Goal: Transaction & Acquisition: Purchase product/service

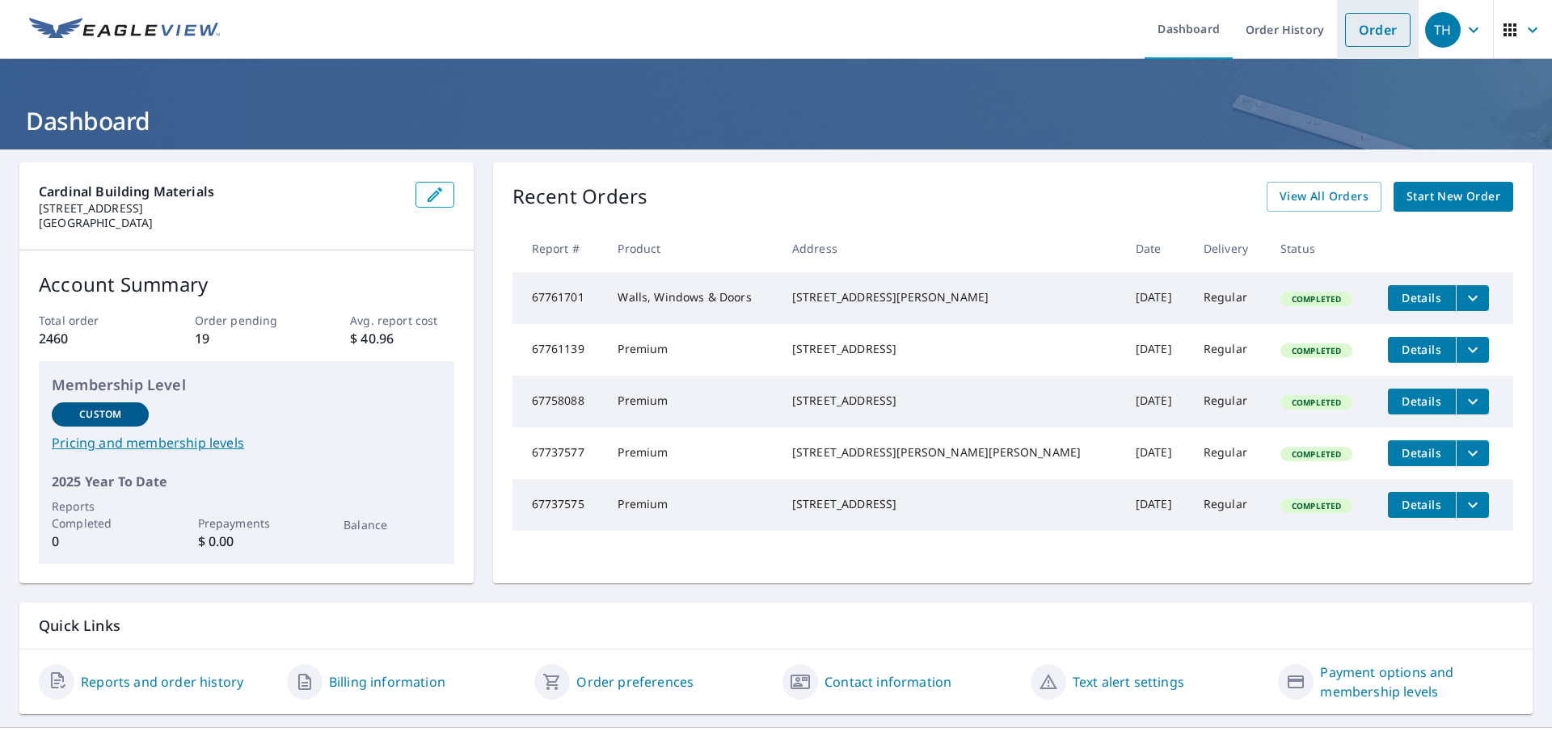
click at [1389, 31] on link "Order" at bounding box center [1377, 30] width 65 height 34
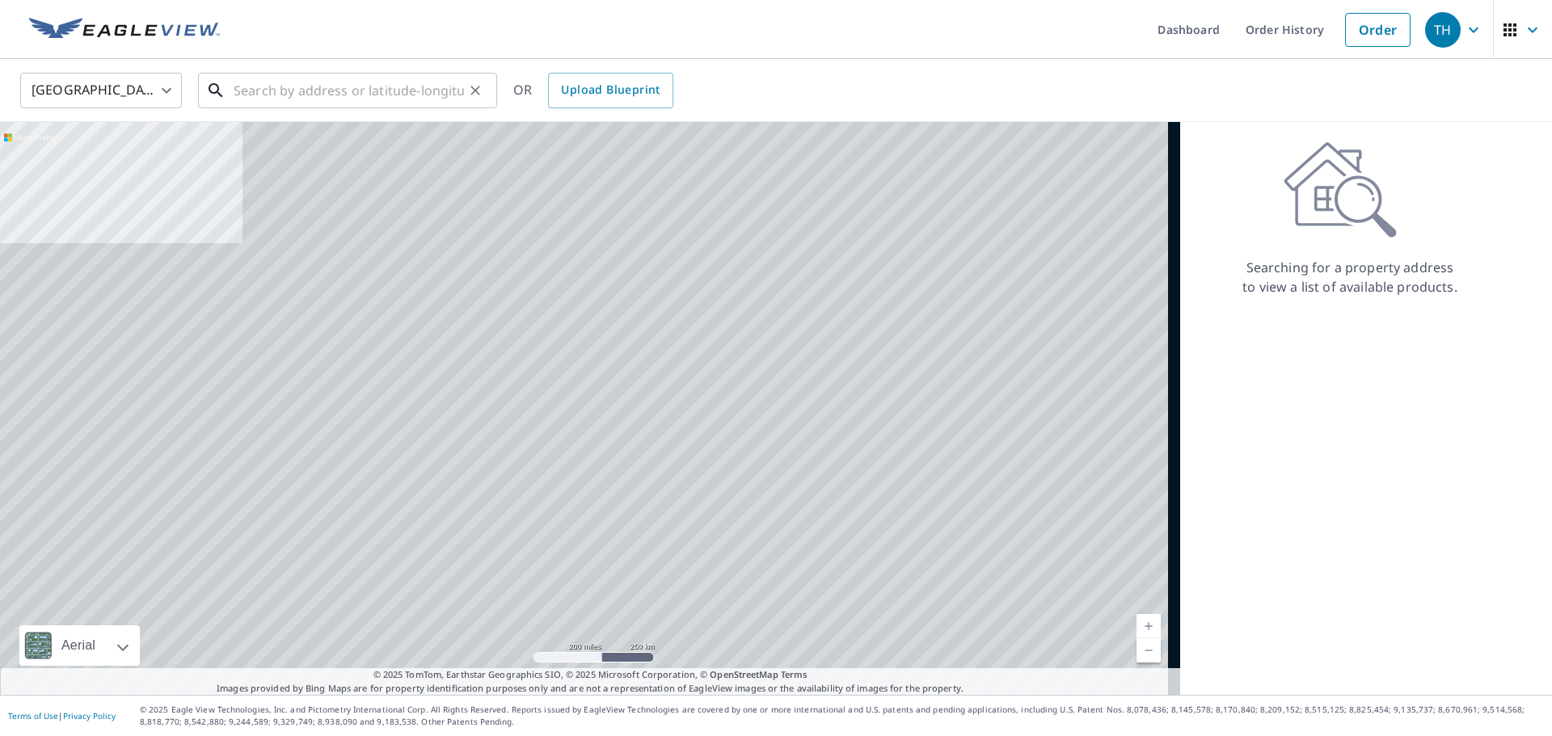
click at [287, 108] on div "​" at bounding box center [347, 91] width 299 height 36
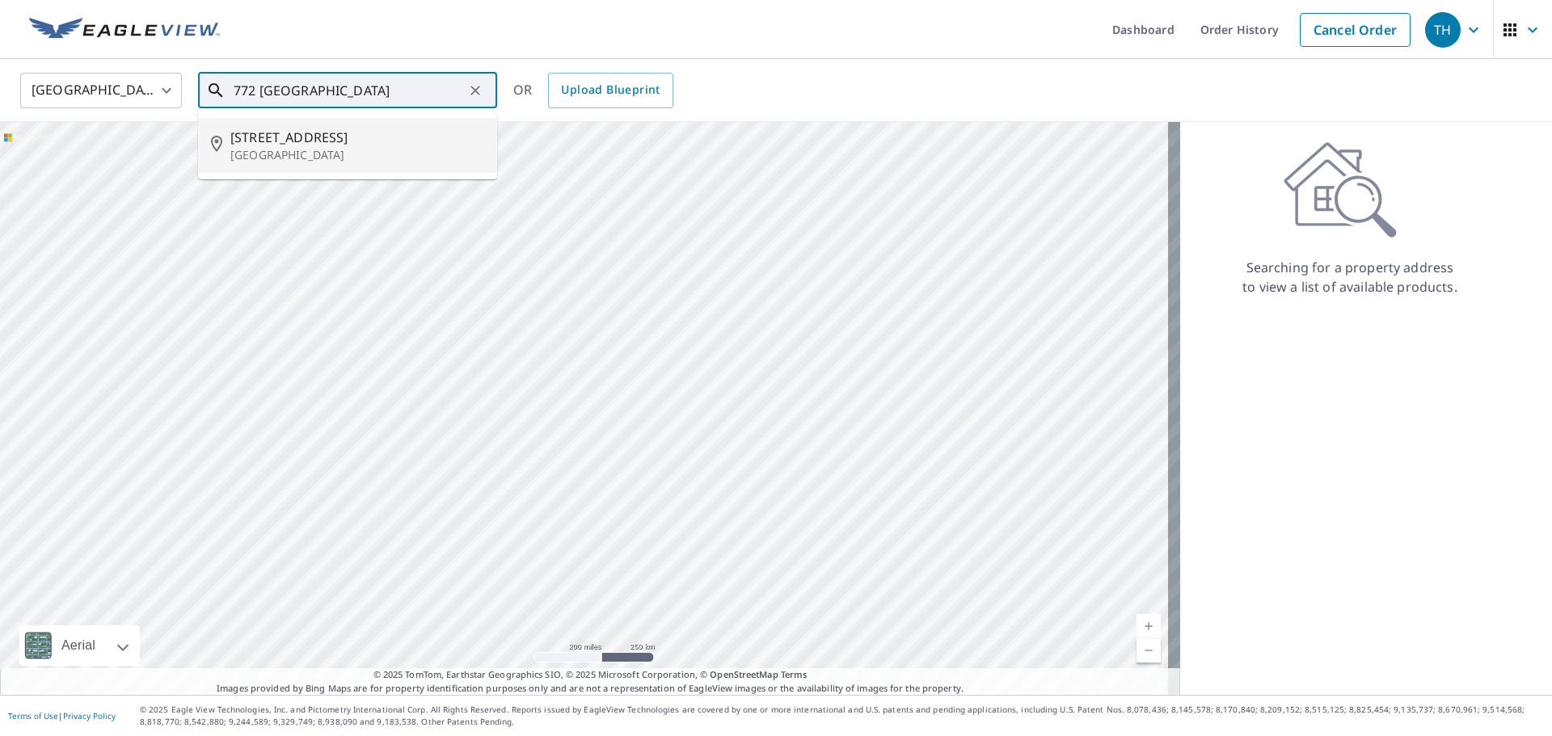
click at [348, 141] on span "[STREET_ADDRESS]" at bounding box center [357, 137] width 254 height 19
type input "[STREET_ADDRESS]"
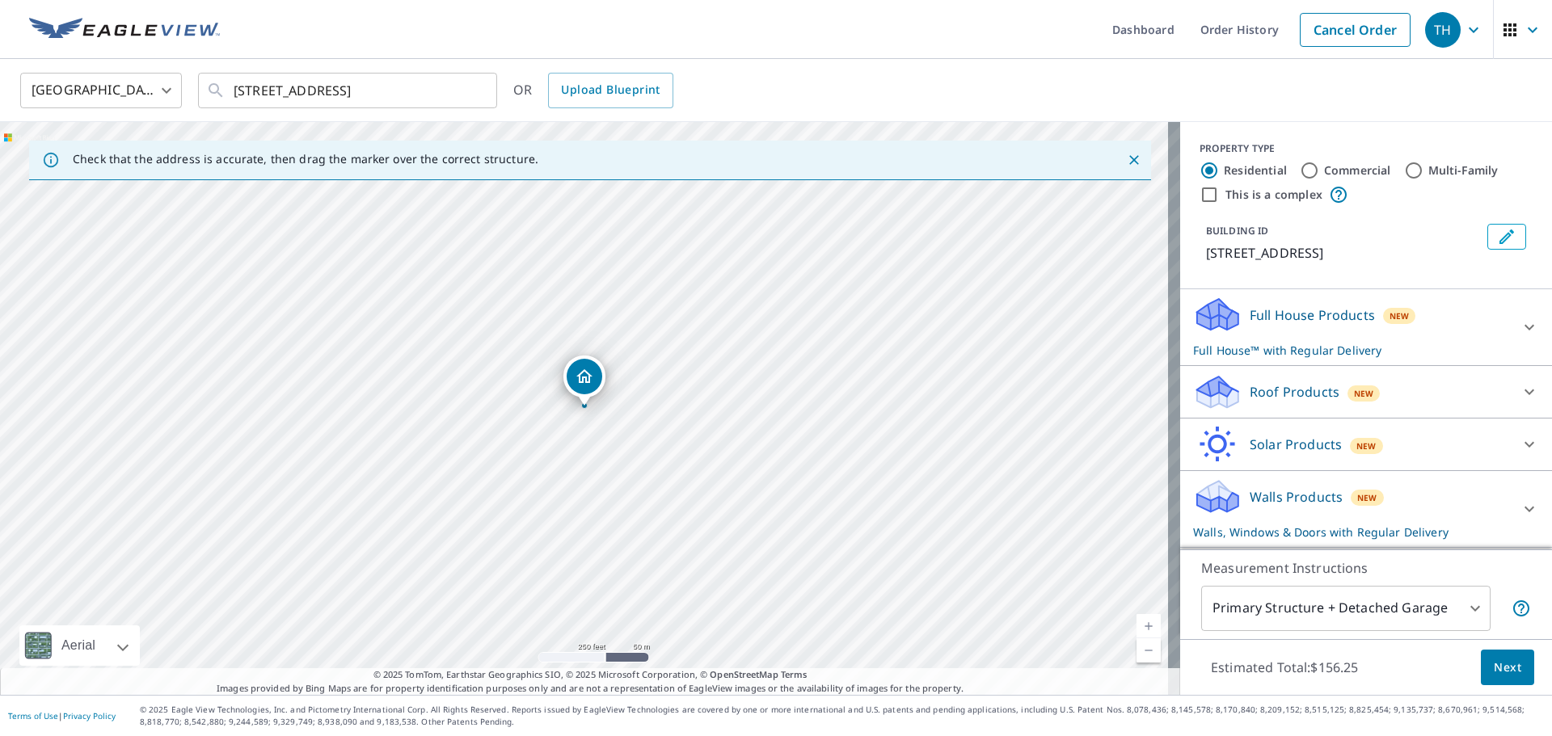
click at [1266, 323] on div "Full House Products New Full House™ with Regular Delivery" at bounding box center [1351, 327] width 317 height 63
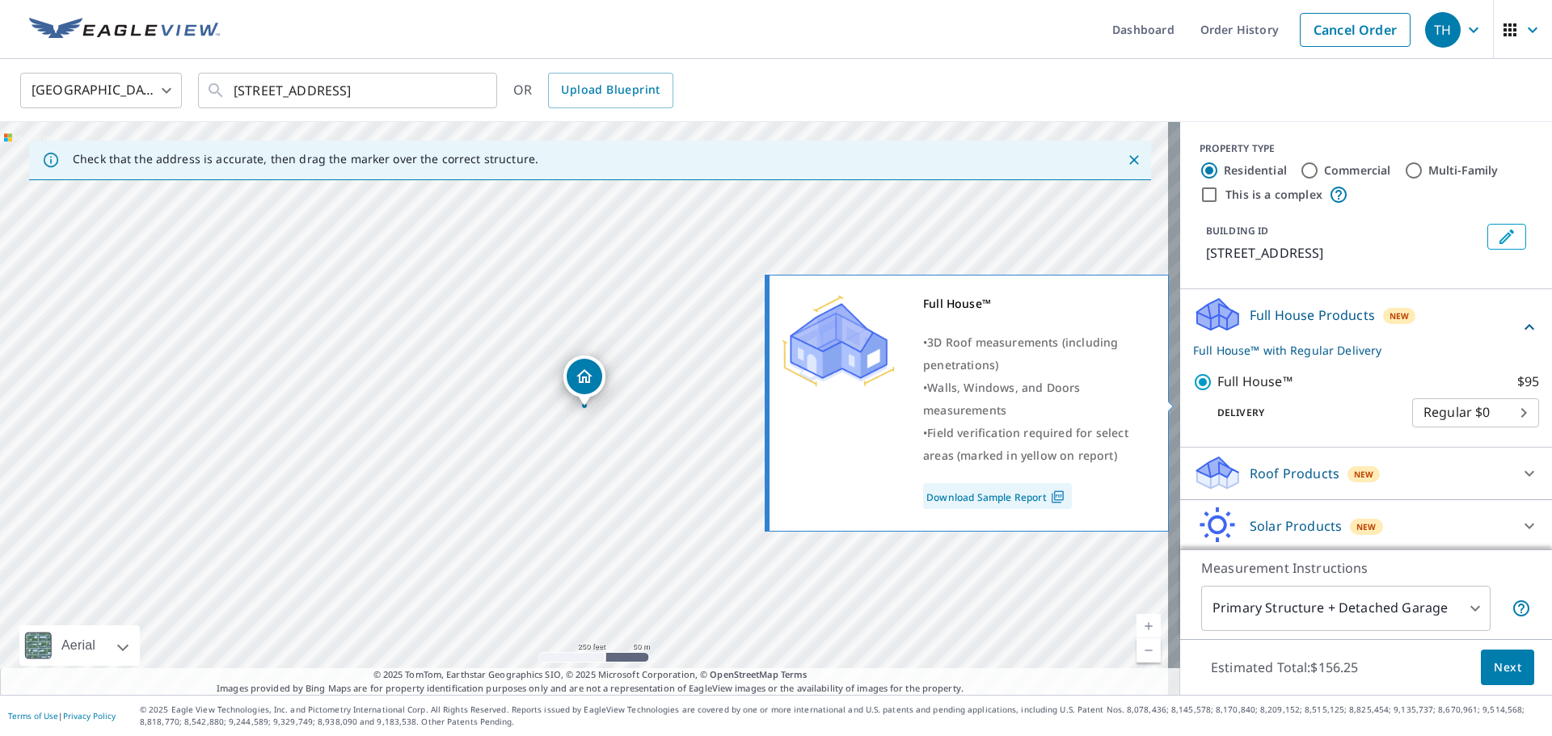
click at [1195, 392] on input "Full House™ $95" at bounding box center [1205, 382] width 24 height 19
checkbox input "false"
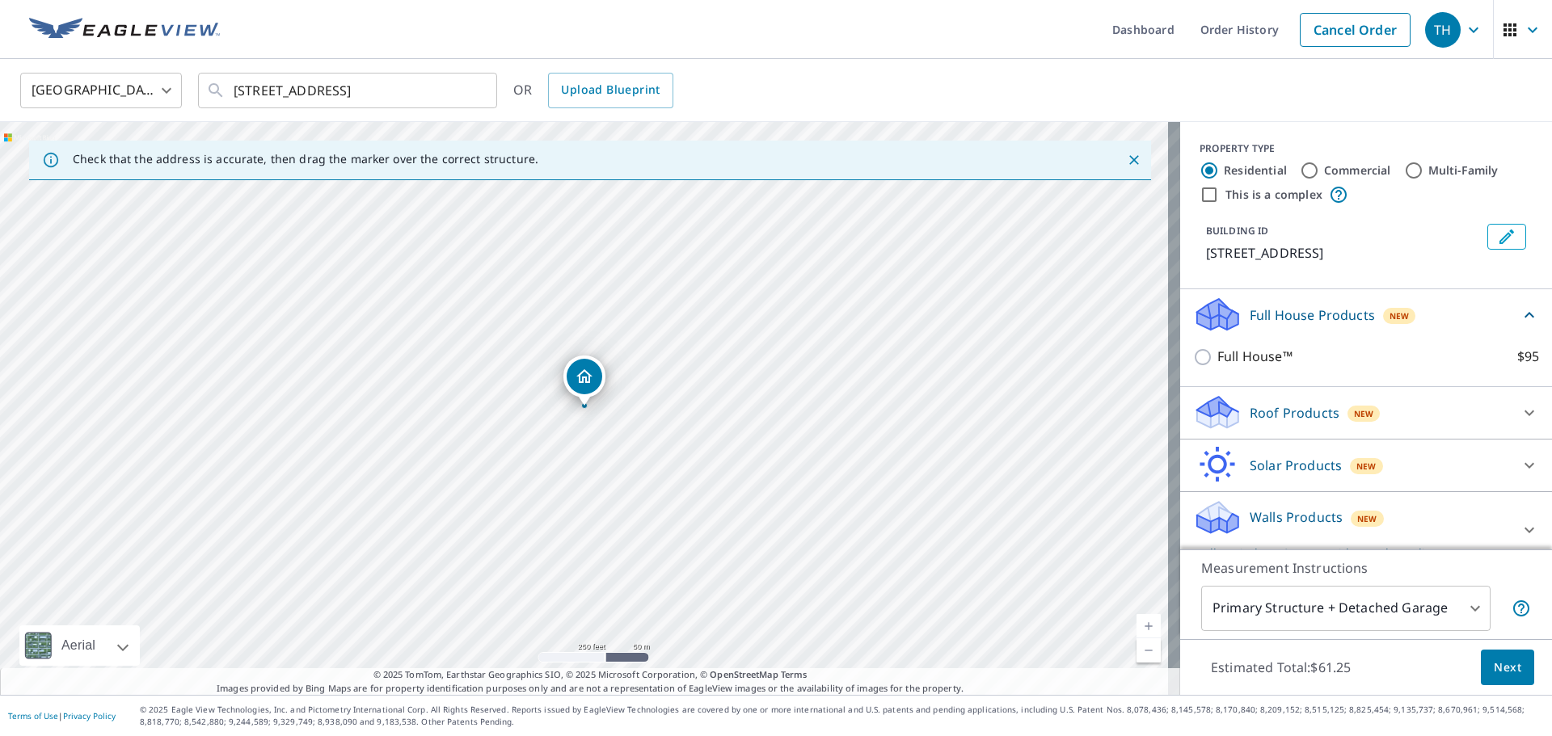
click at [1258, 421] on div "Roof Products New" at bounding box center [1351, 413] width 317 height 38
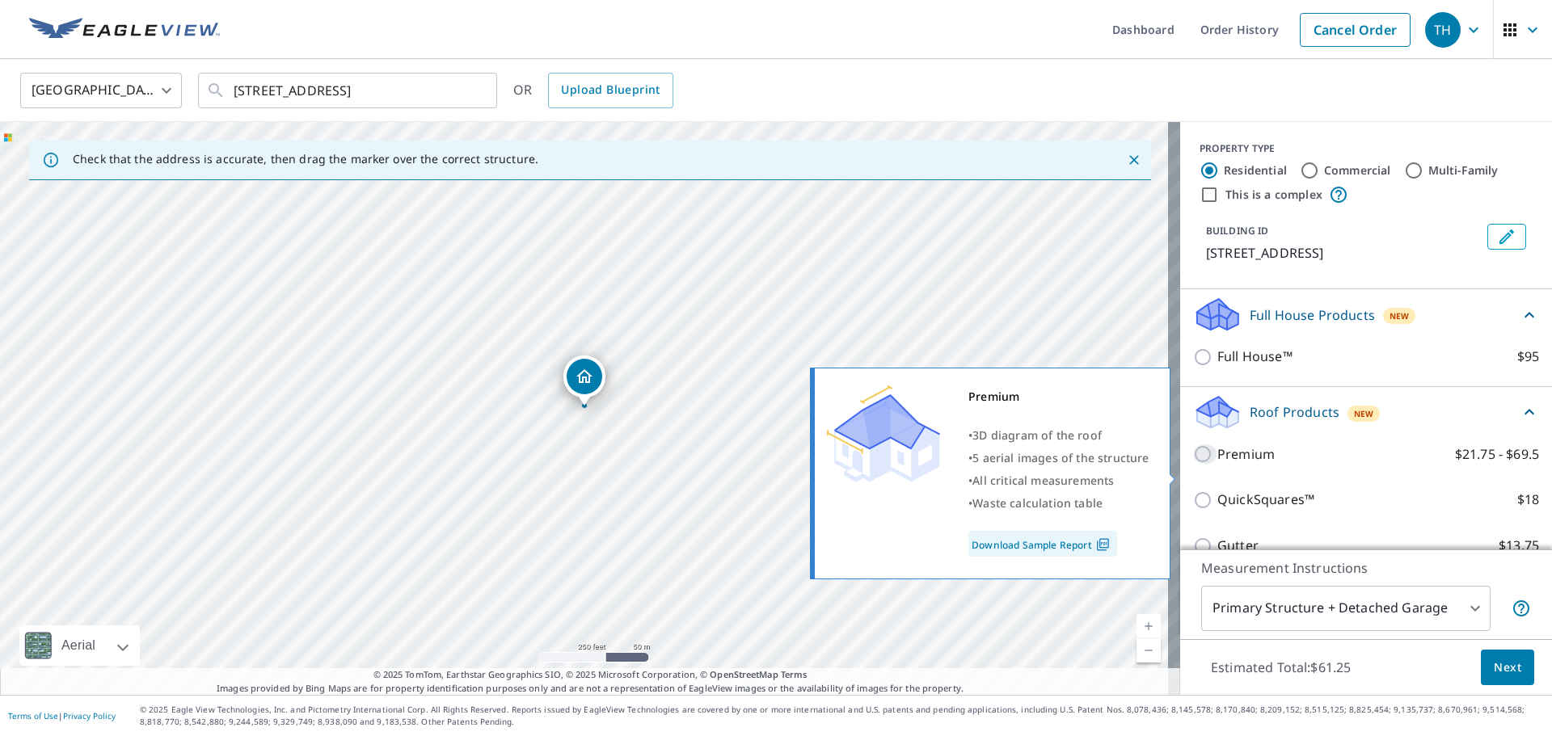
click at [1193, 464] on input "Premium $21.75 - $69.5" at bounding box center [1205, 454] width 24 height 19
checkbox input "true"
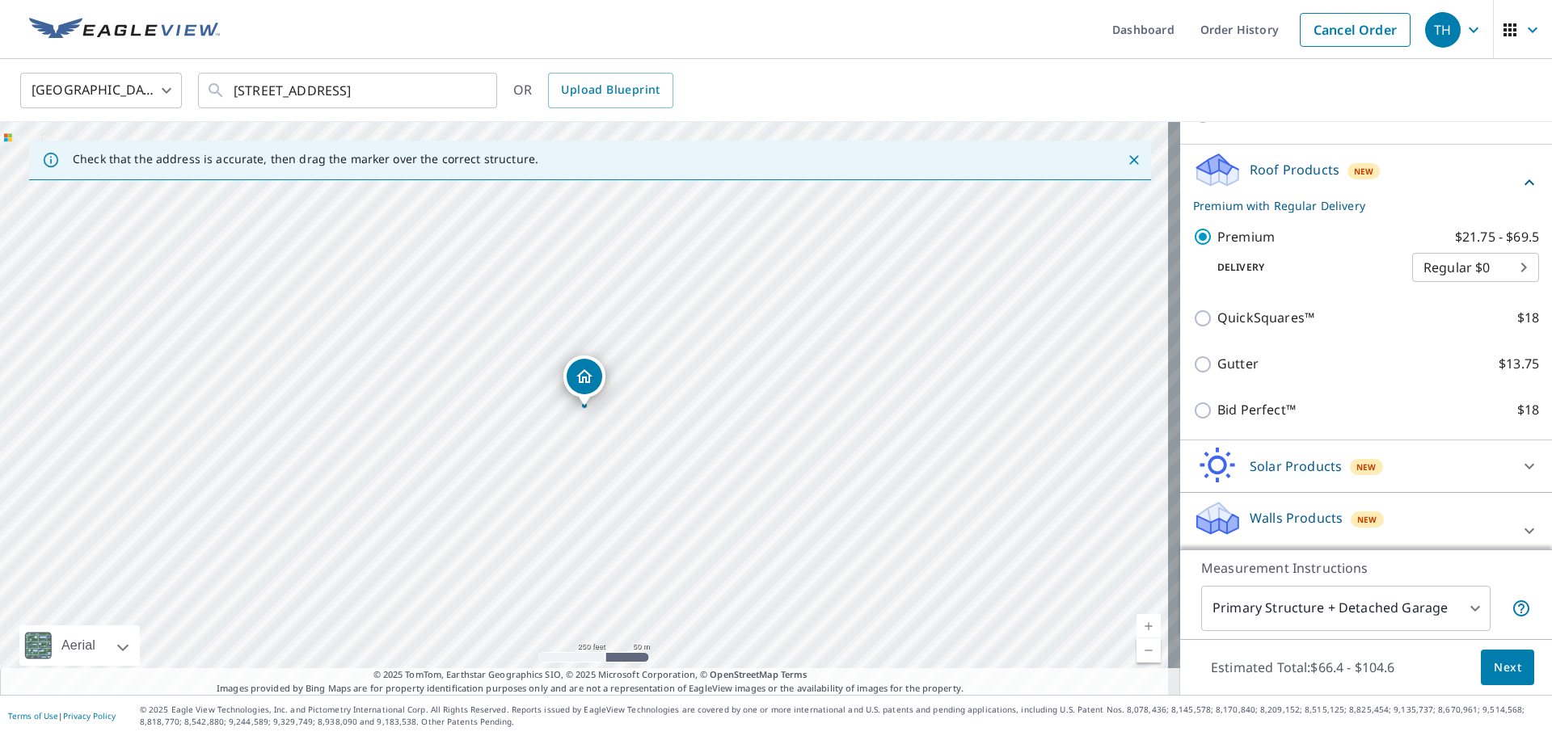
click at [1236, 485] on div "Solar Products New" at bounding box center [1351, 466] width 317 height 38
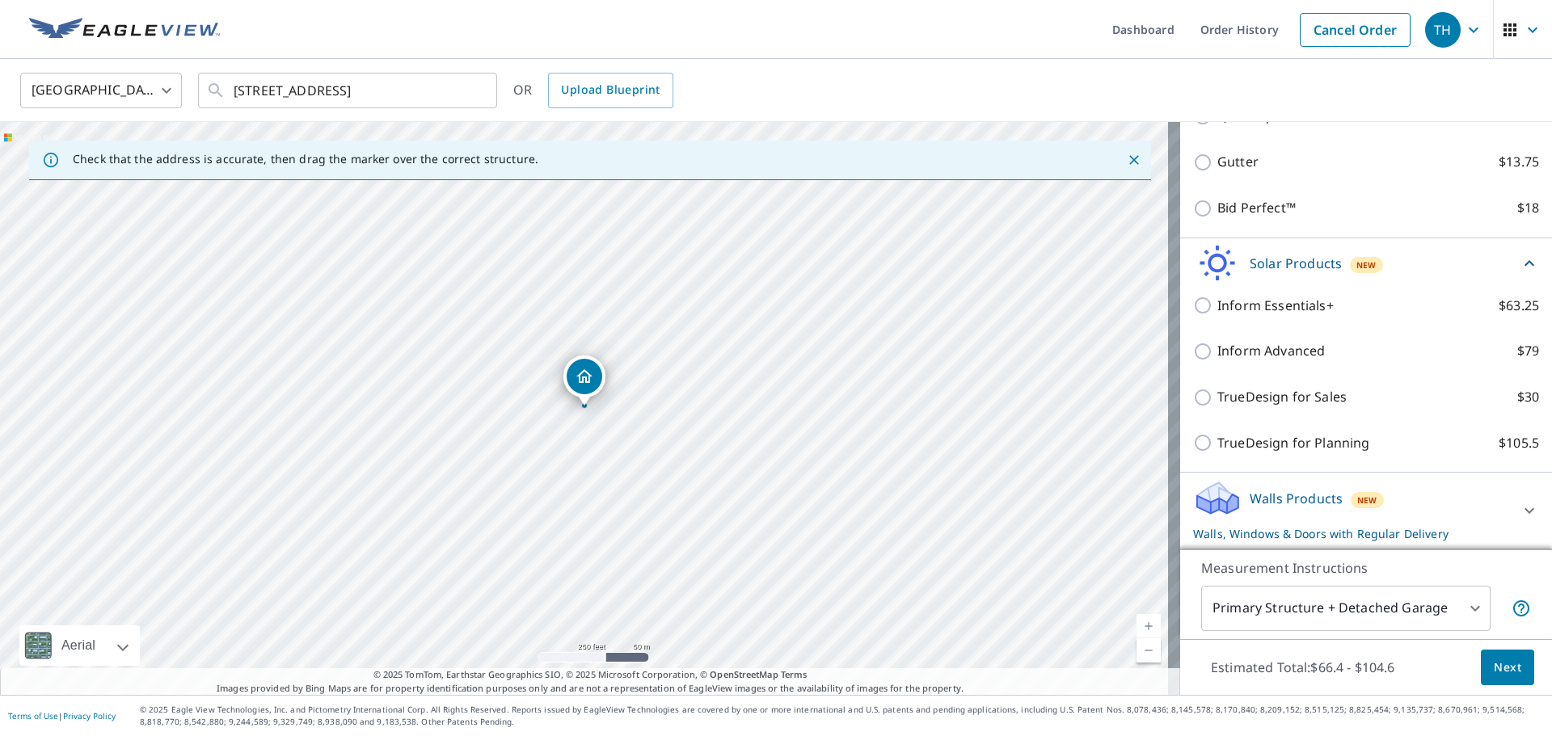
scroll to position [464, 0]
click at [1250, 491] on p "Walls Products" at bounding box center [1296, 498] width 93 height 19
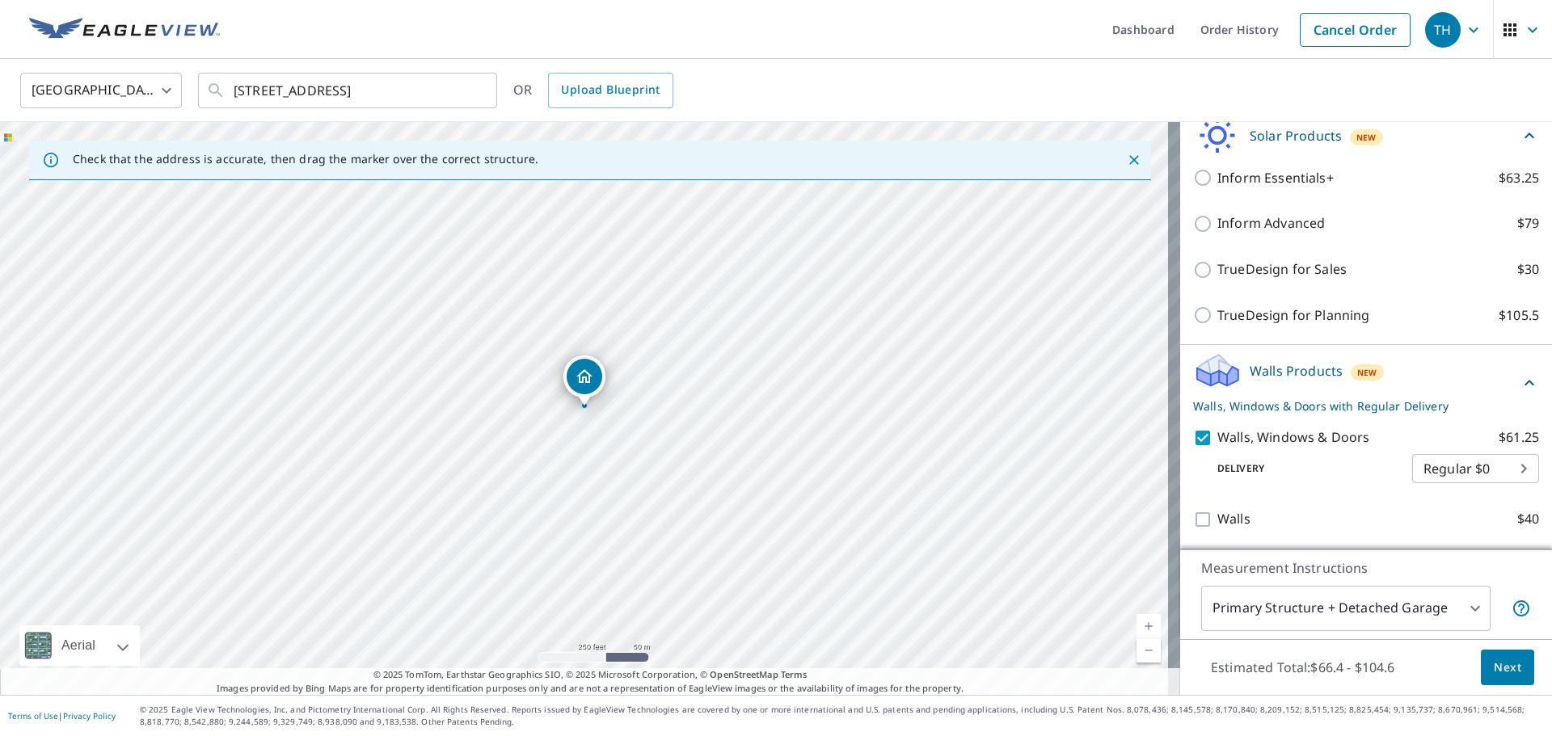
scroll to position [592, 0]
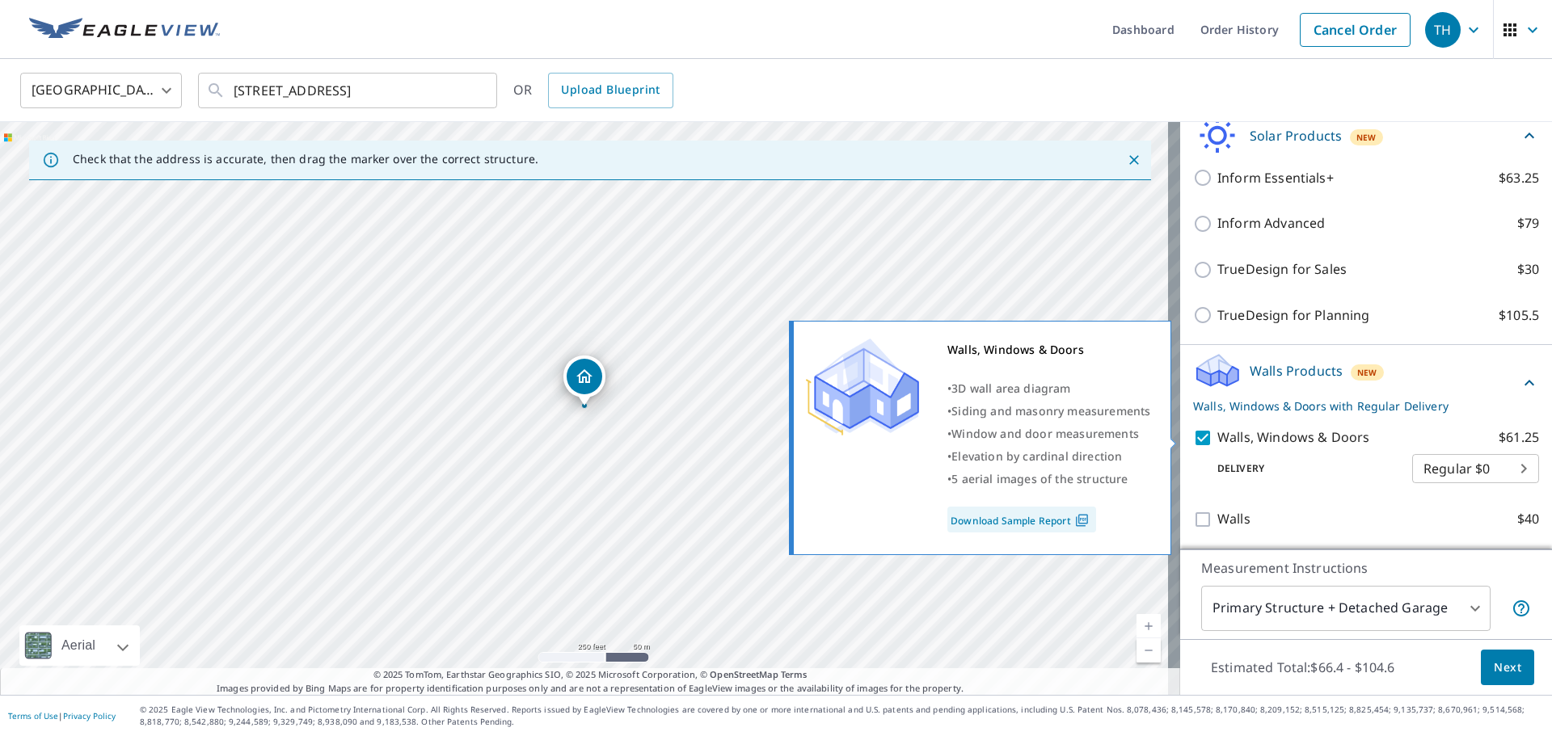
click at [1196, 433] on input "Walls, Windows & Doors $61.25" at bounding box center [1205, 437] width 24 height 19
checkbox input "false"
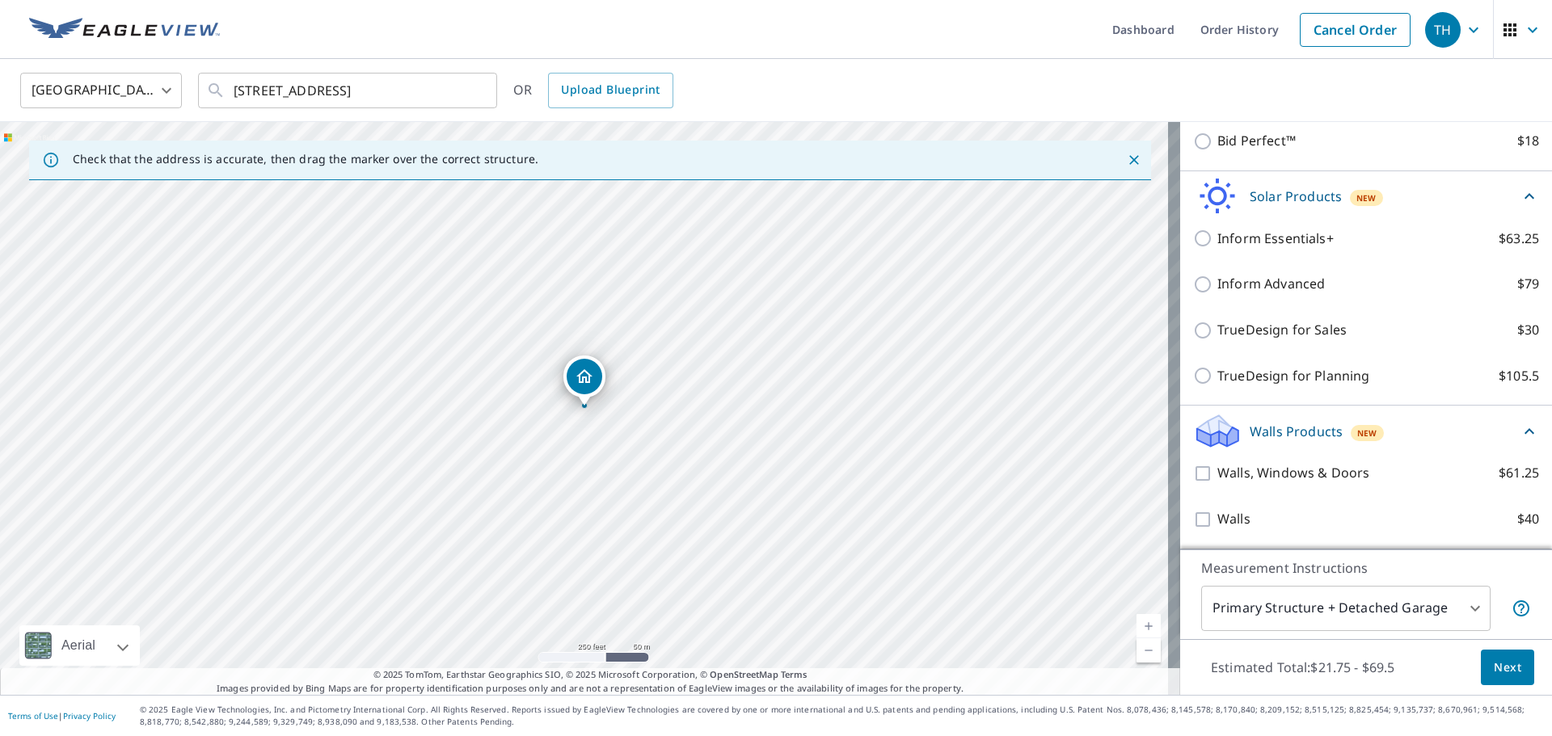
scroll to position [531, 0]
click at [1494, 658] on span "Next" at bounding box center [1507, 668] width 27 height 20
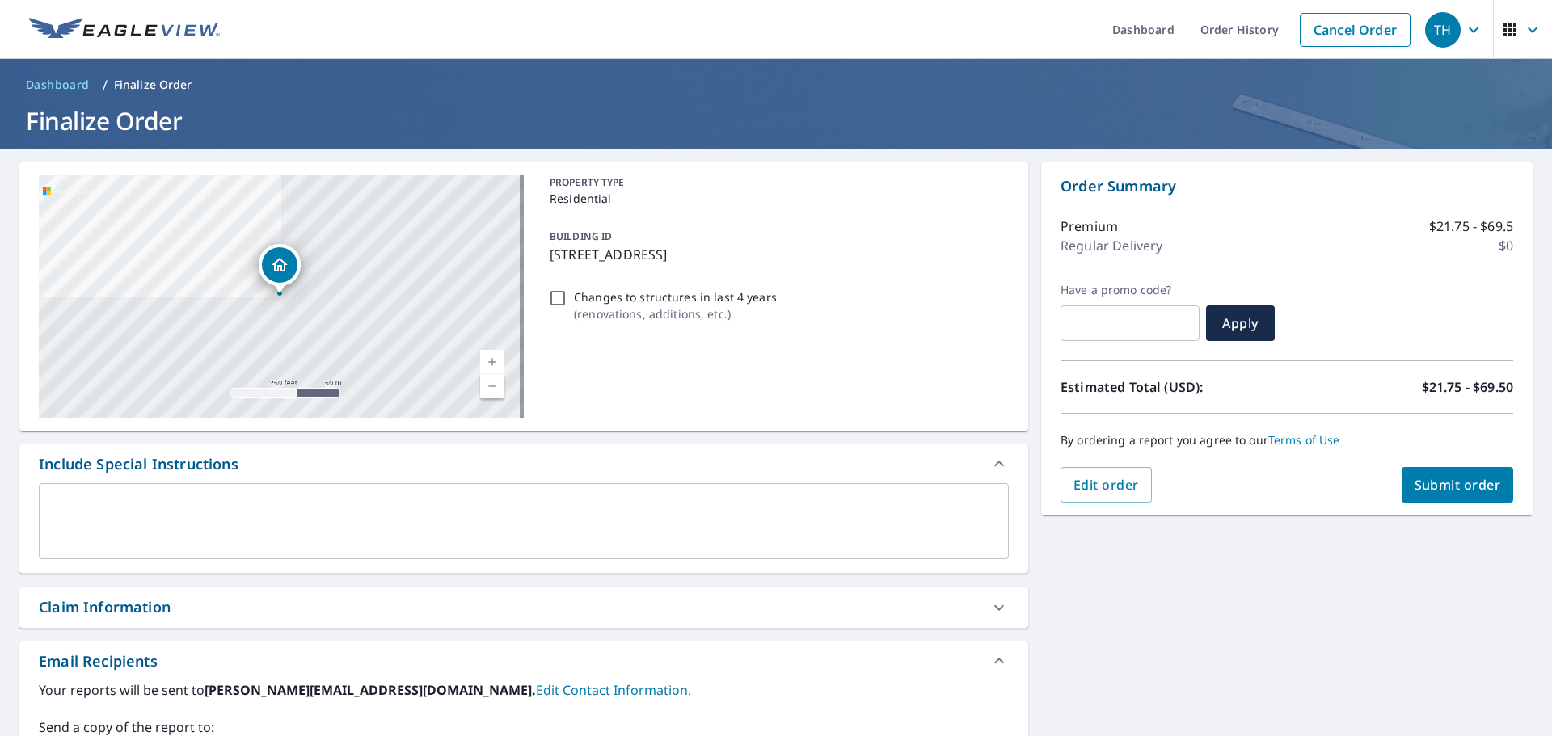
click at [1433, 483] on span "Submit order" at bounding box center [1458, 485] width 87 height 18
checkbox input "true"
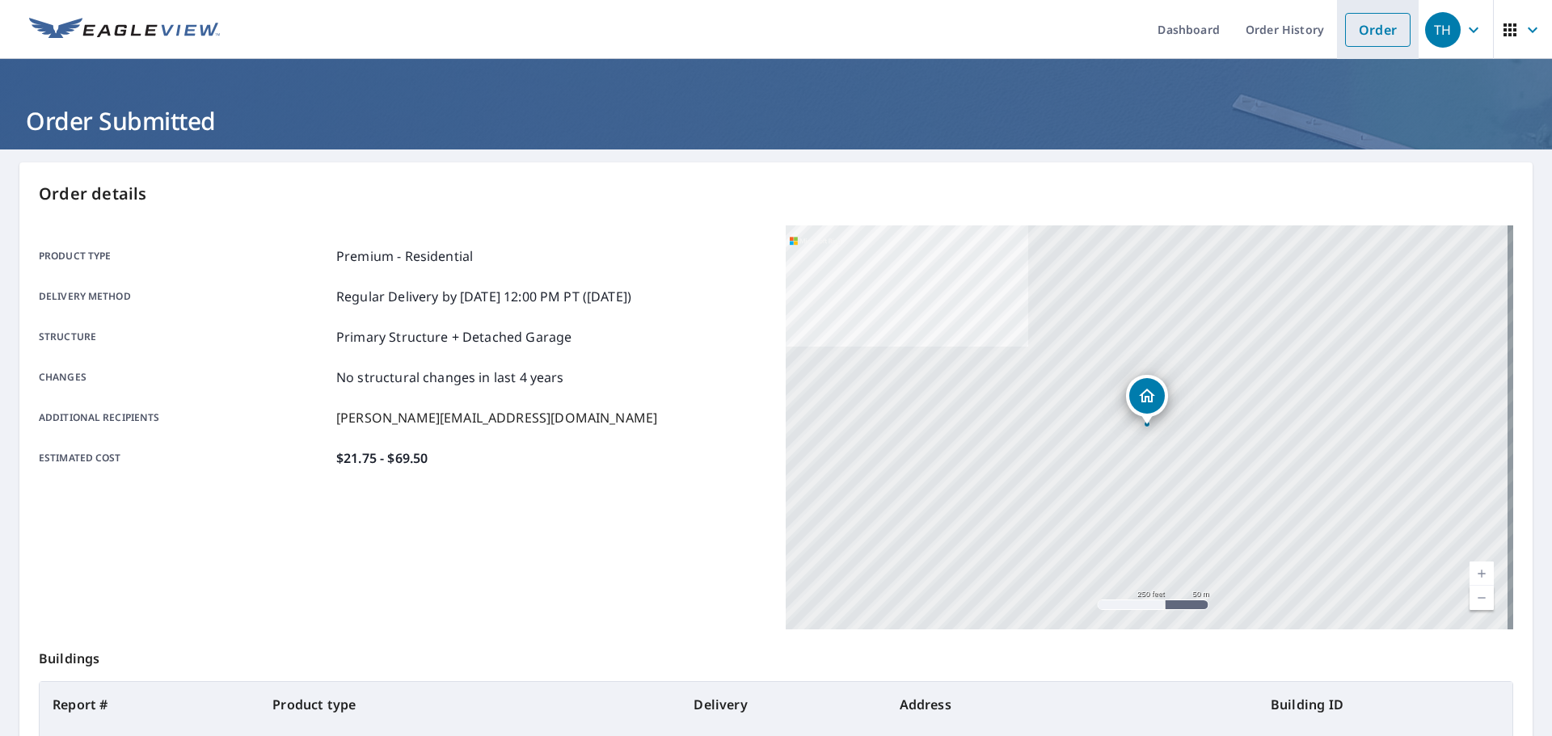
click at [1365, 32] on link "Order" at bounding box center [1377, 30] width 65 height 34
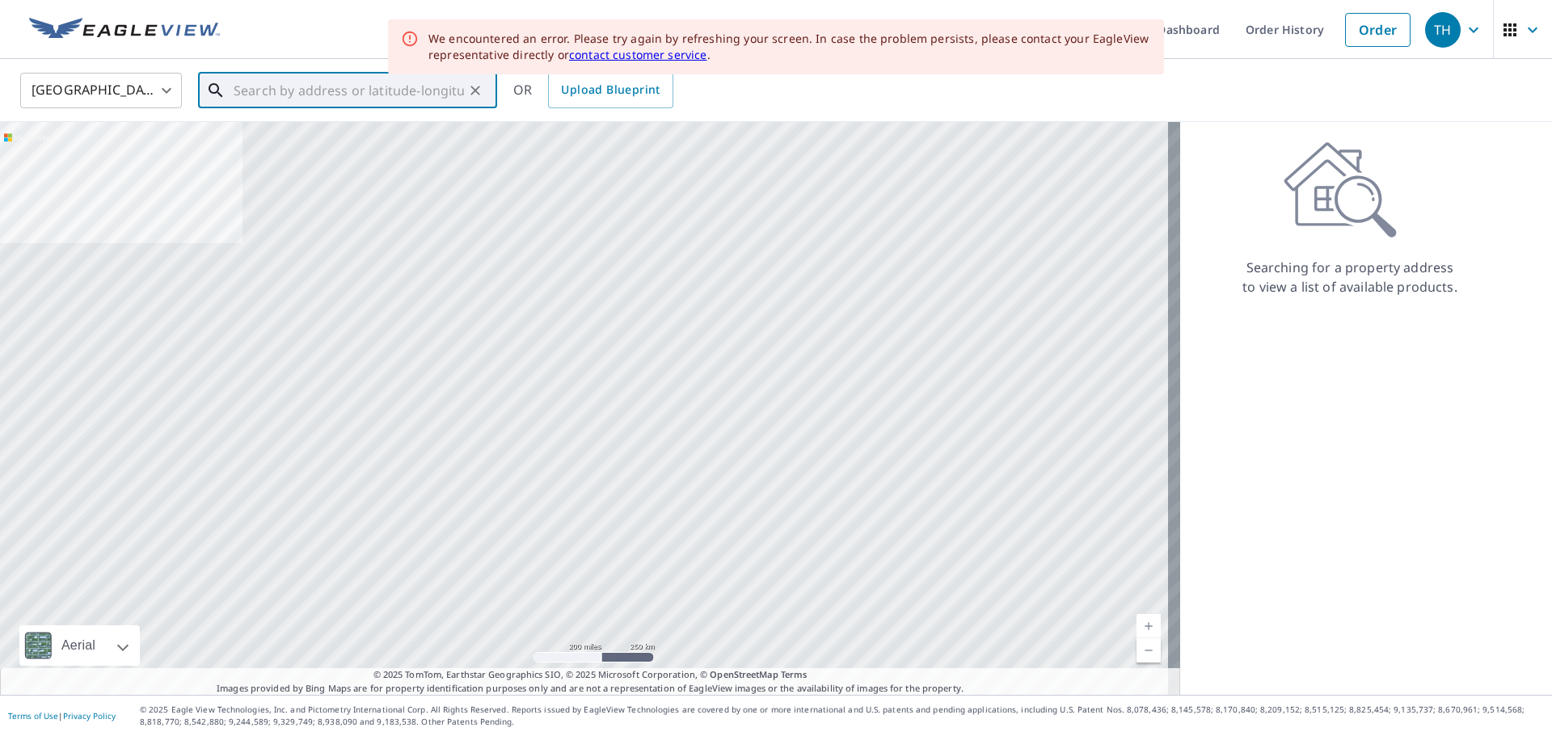
click at [291, 93] on input "text" at bounding box center [349, 90] width 230 height 45
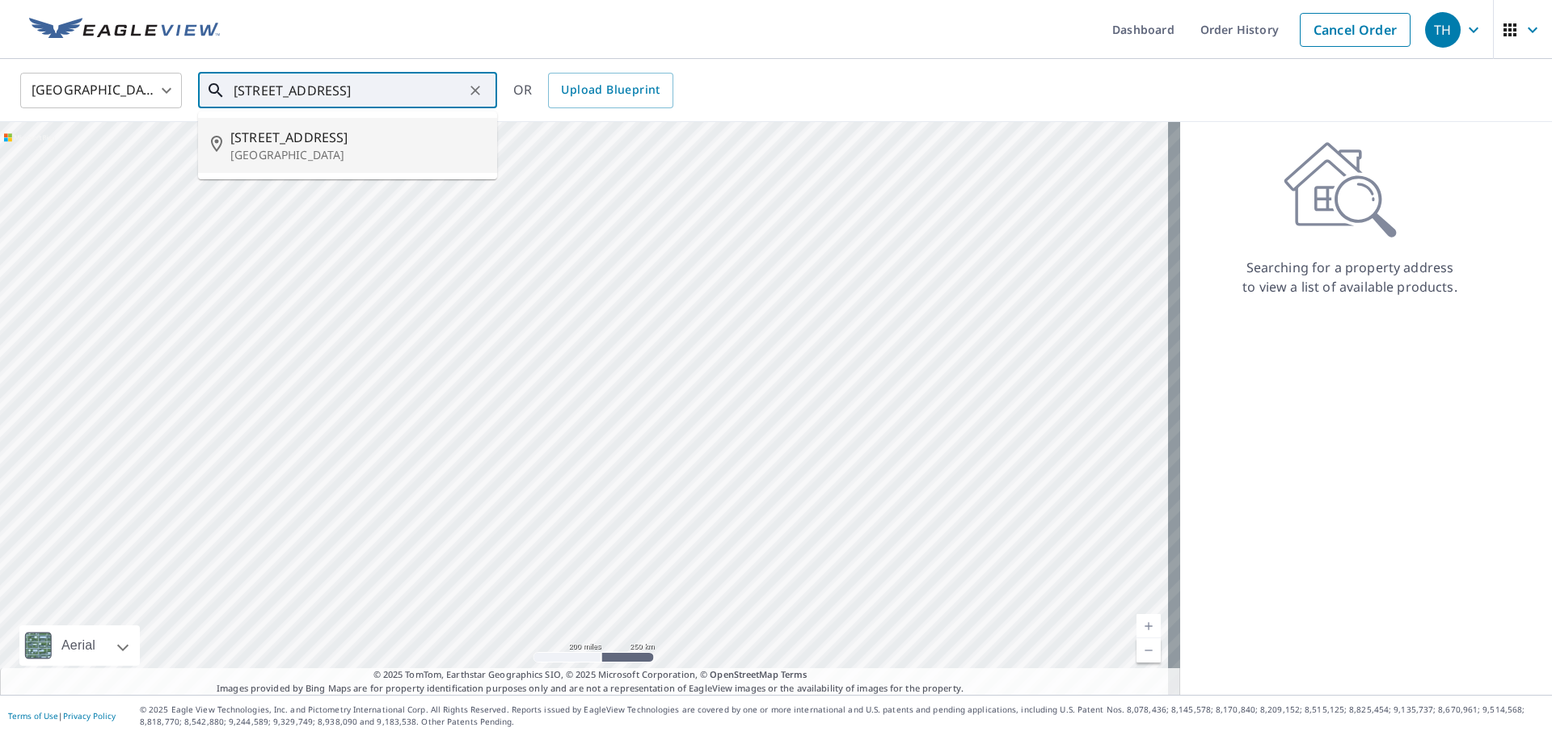
click at [295, 154] on p "[GEOGRAPHIC_DATA]" at bounding box center [357, 155] width 254 height 16
type input "[STREET_ADDRESS]"
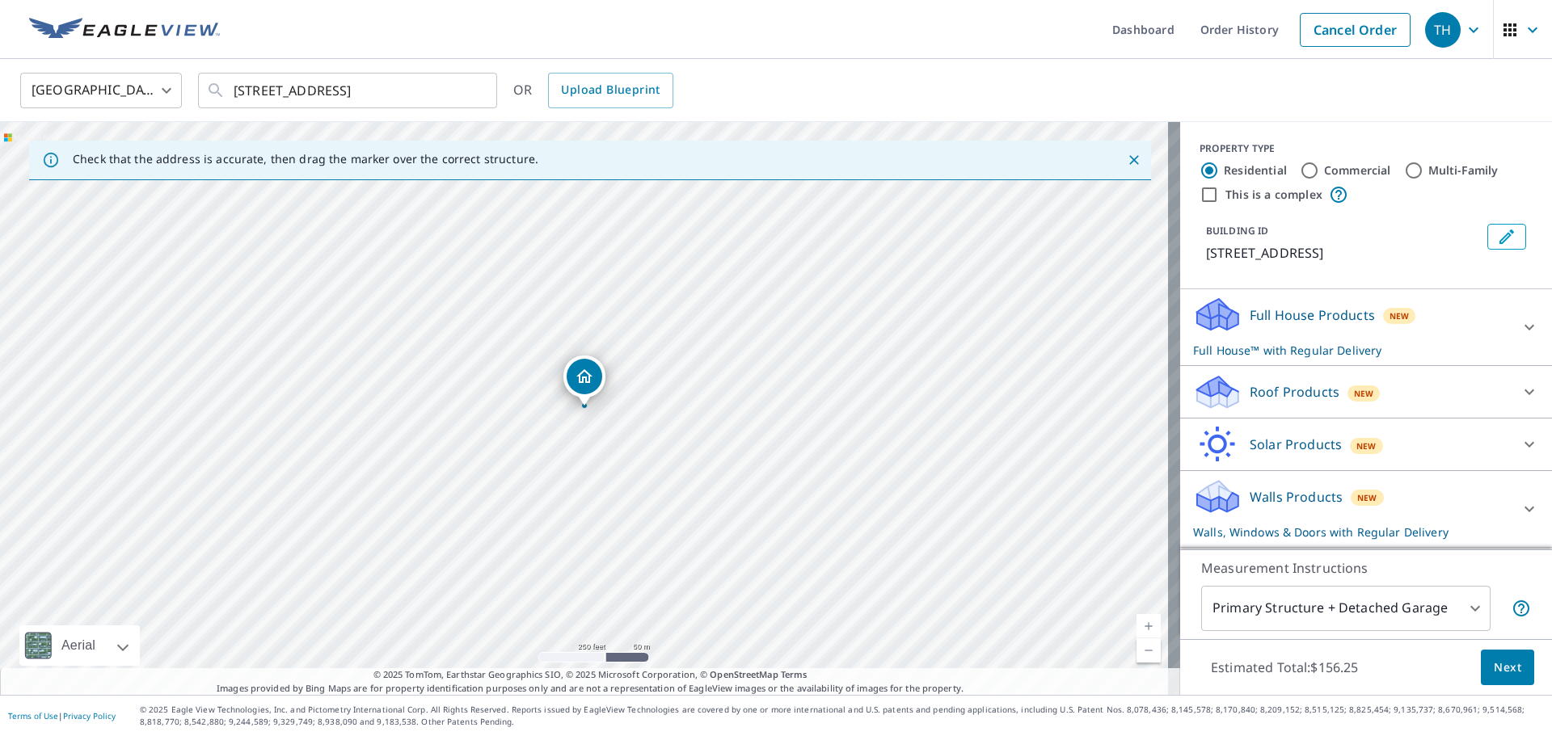
click at [1293, 327] on div "Full House Products New Full House™ with Regular Delivery" at bounding box center [1351, 327] width 317 height 63
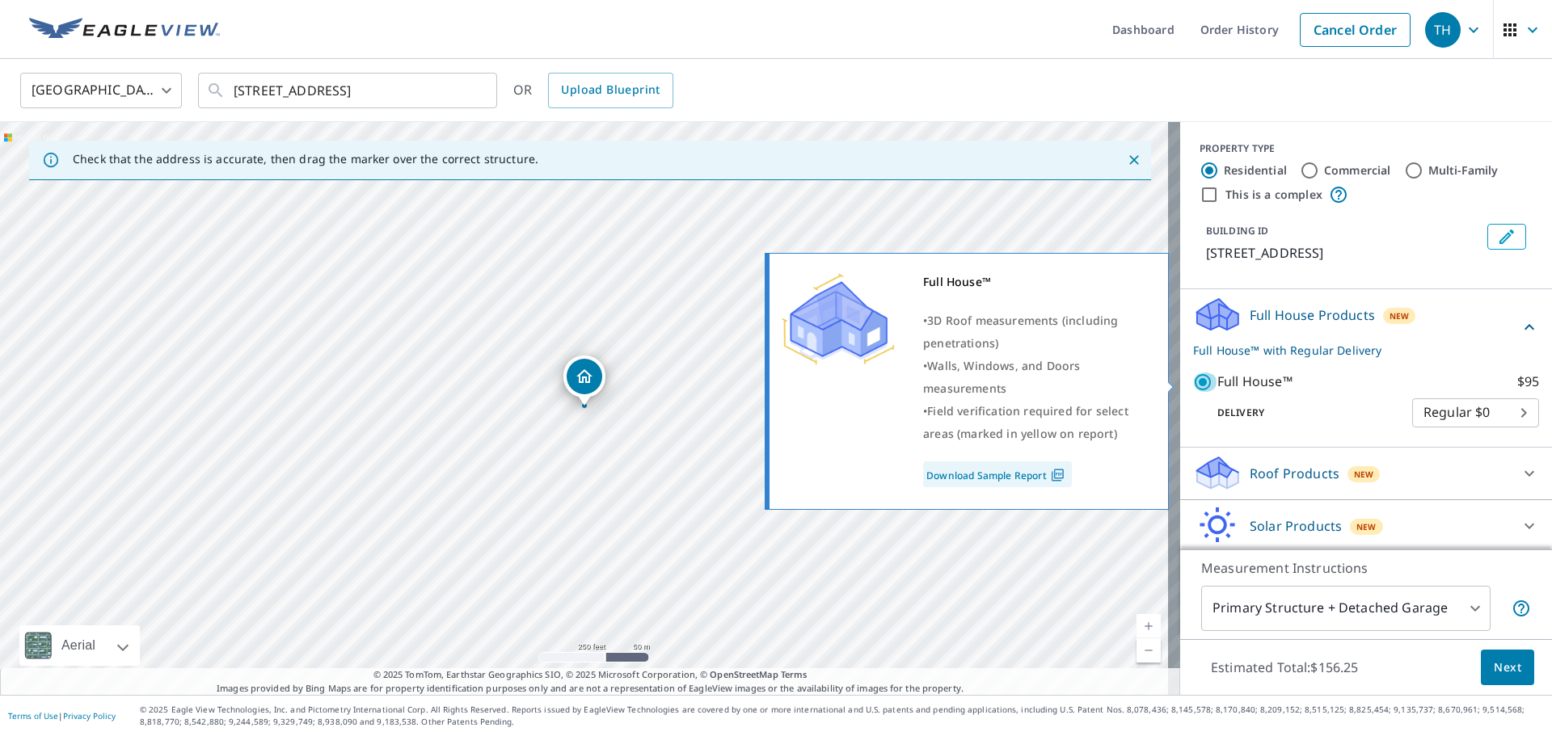
click at [1196, 378] on input "Full House™ $95" at bounding box center [1205, 382] width 24 height 19
checkbox input "false"
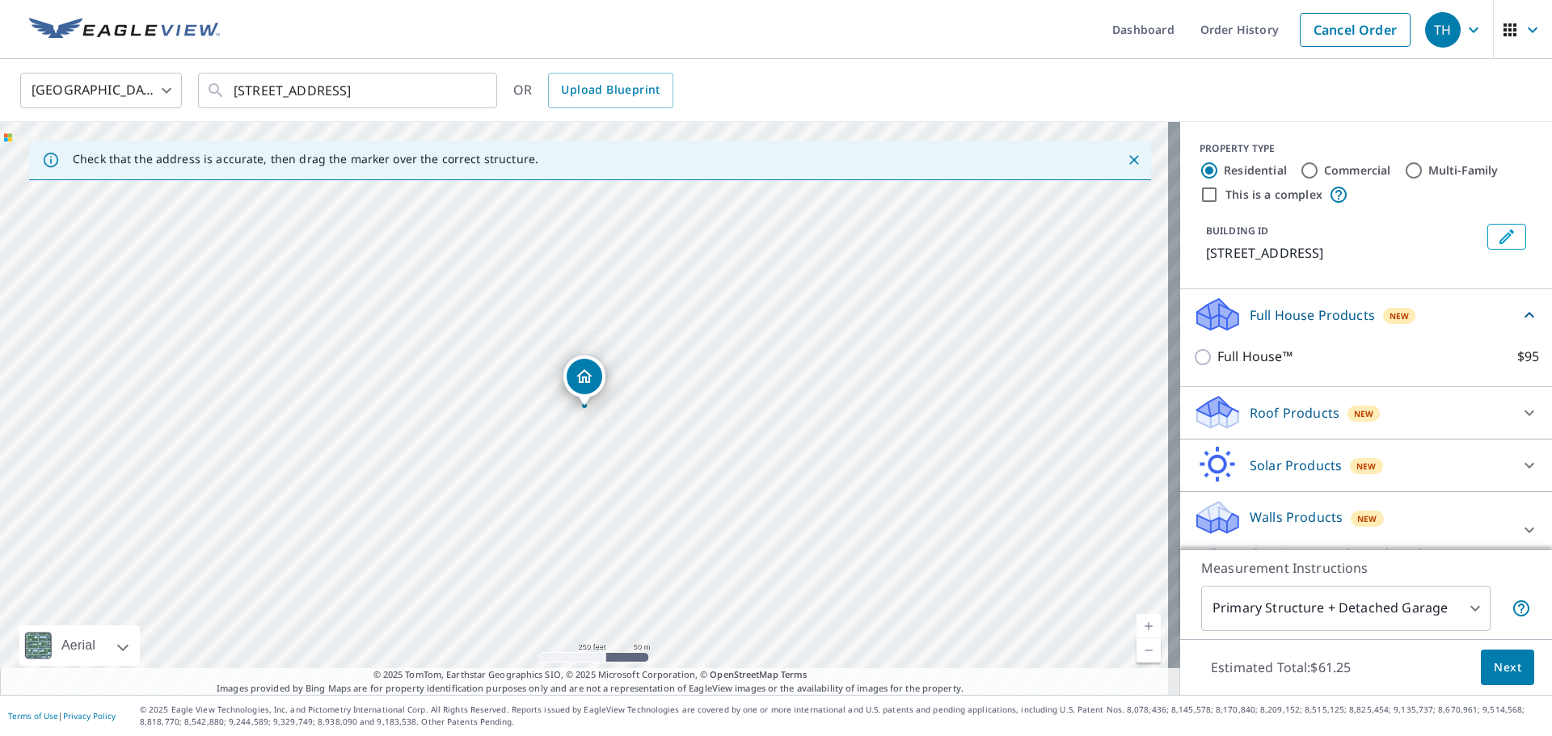
click at [1251, 416] on p "Roof Products" at bounding box center [1295, 412] width 90 height 19
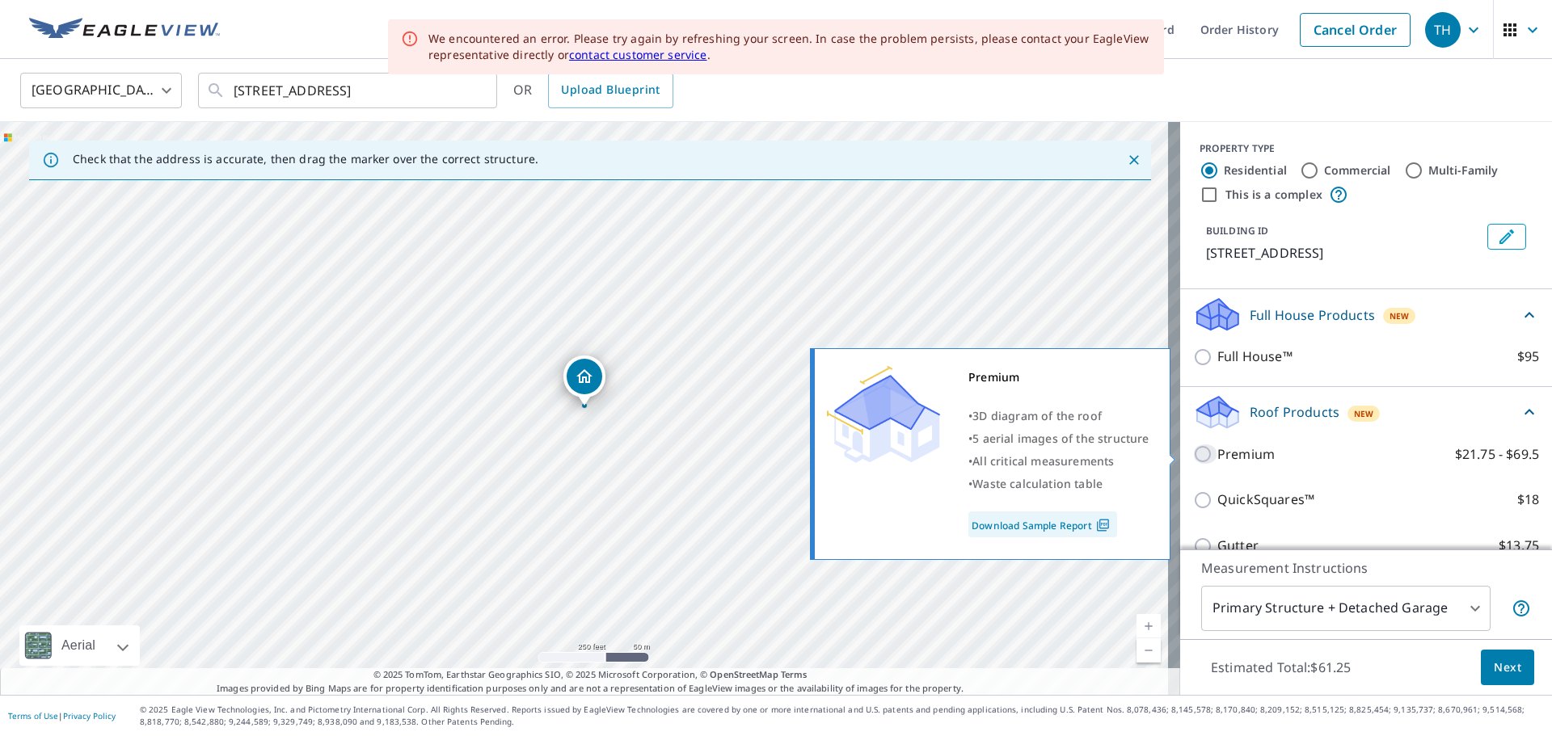
click at [1197, 454] on input "Premium $21.75 - $69.5" at bounding box center [1205, 454] width 24 height 19
checkbox input "true"
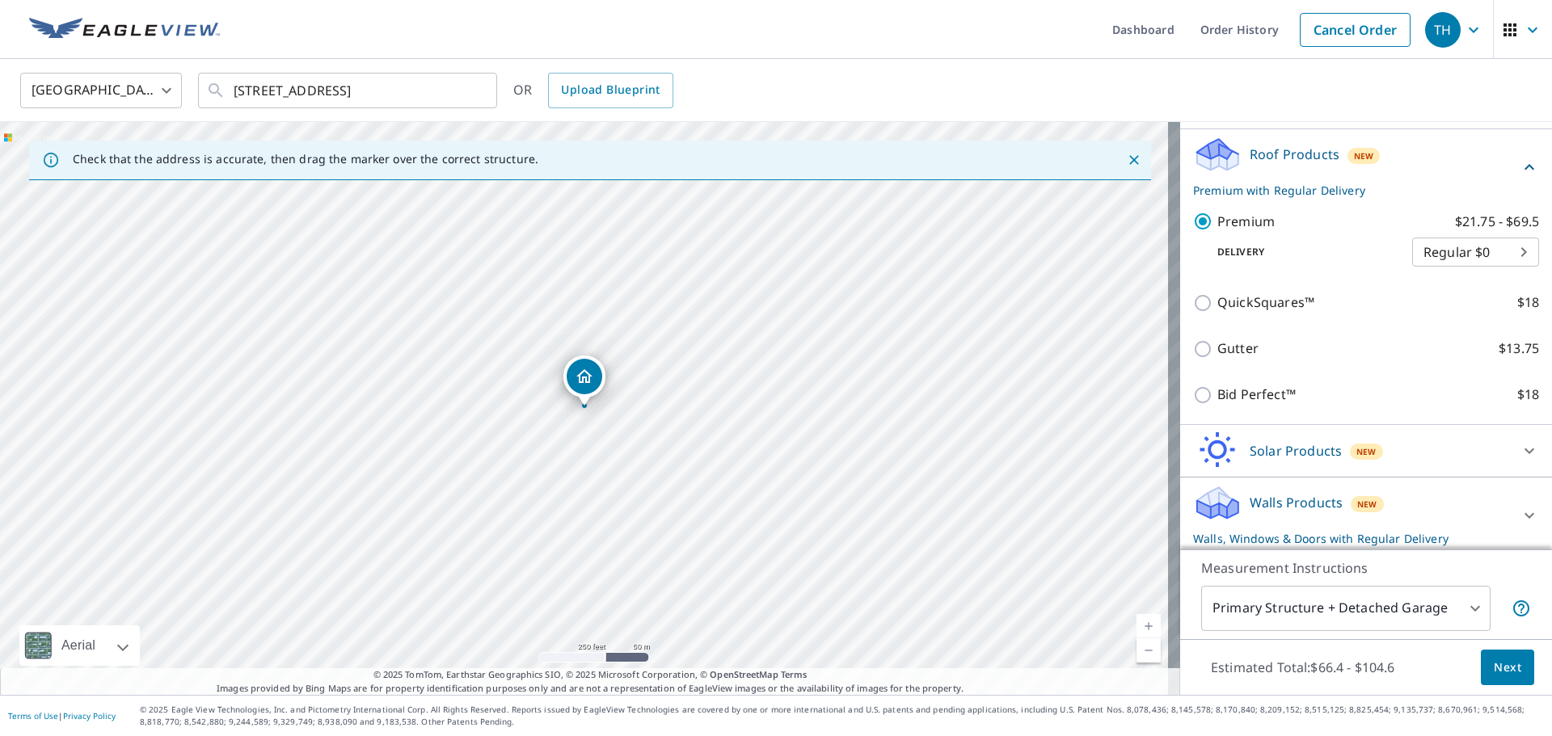
scroll to position [263, 0]
click at [1223, 444] on icon at bounding box center [1217, 446] width 49 height 38
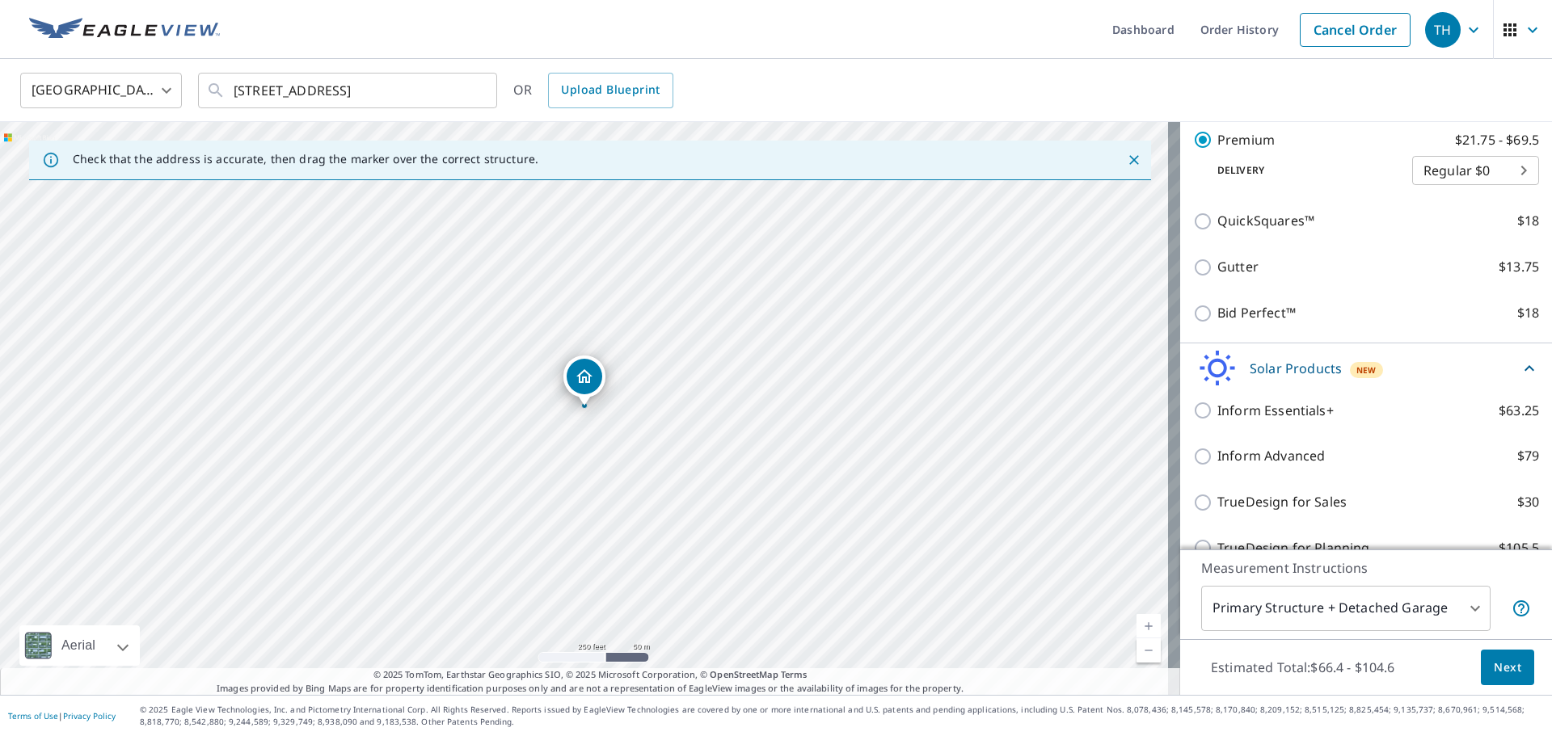
scroll to position [445, 0]
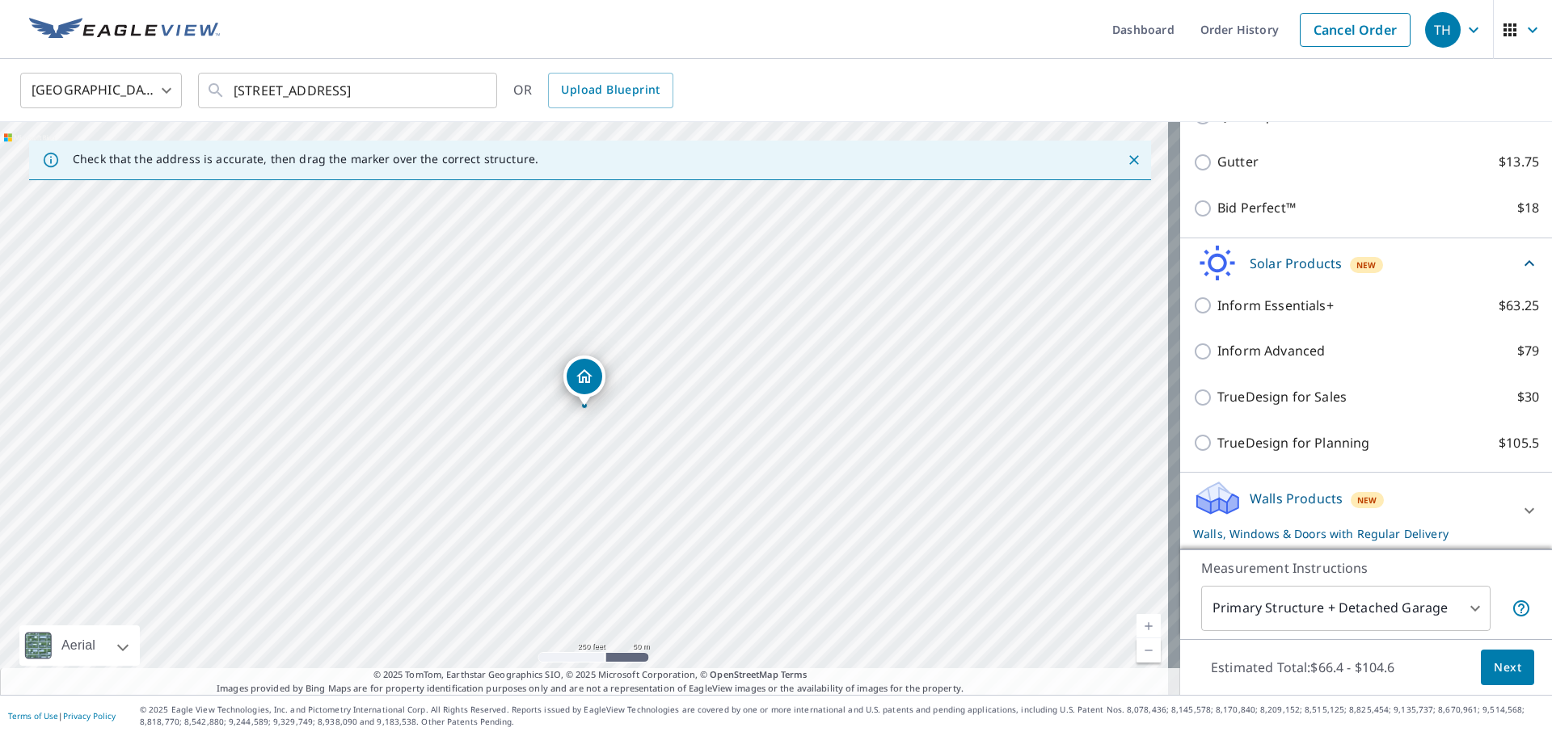
click at [1240, 480] on div "Walls Products New Walls, Windows & Doors with Regular Delivery" at bounding box center [1351, 510] width 317 height 63
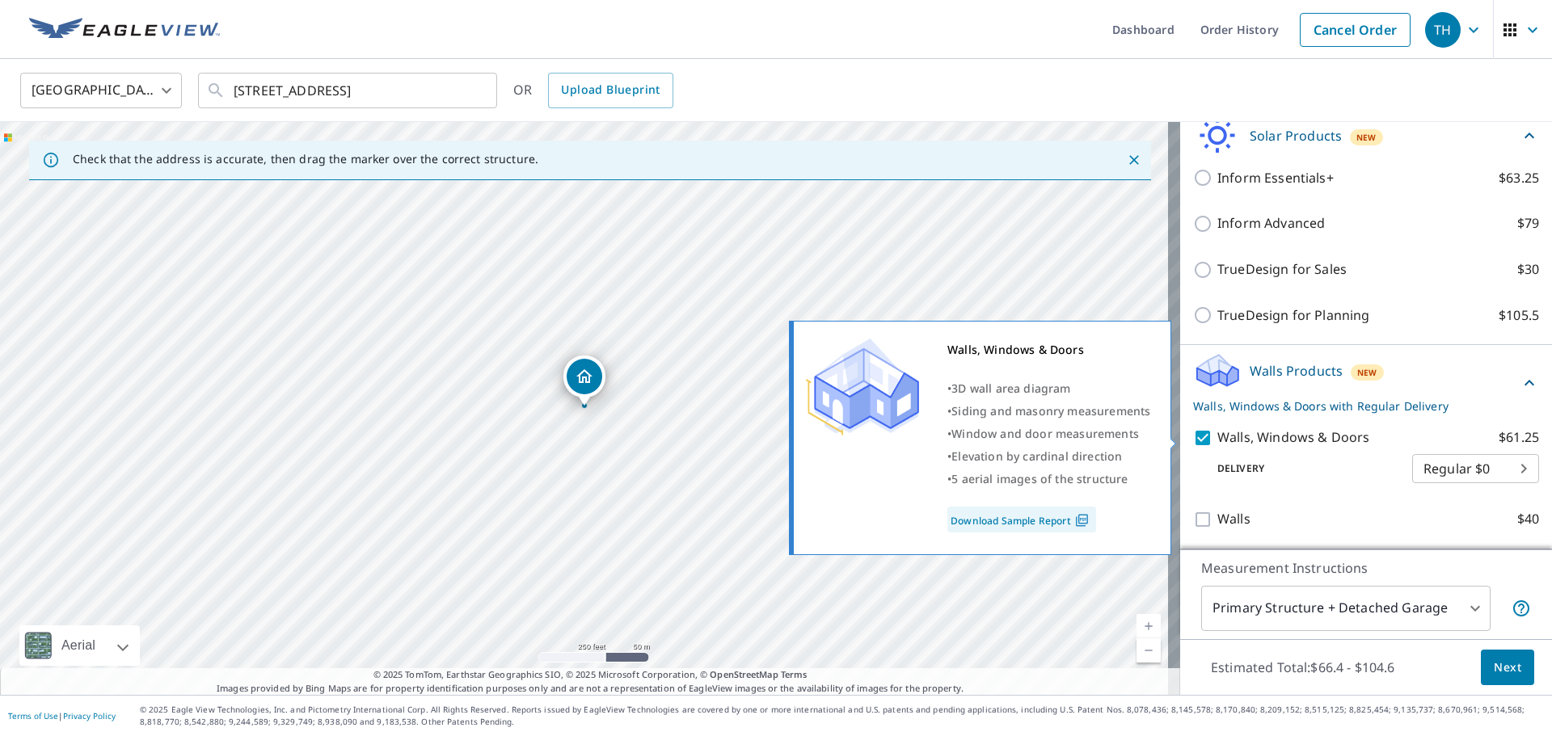
click at [1175, 427] on div "Walls, Windows & Doors • 3D wall area diagram • Siding and masonry measurements…" at bounding box center [987, 438] width 392 height 244
click at [1193, 435] on input "Walls, Windows & Doors $61.25" at bounding box center [1205, 437] width 24 height 19
checkbox input "false"
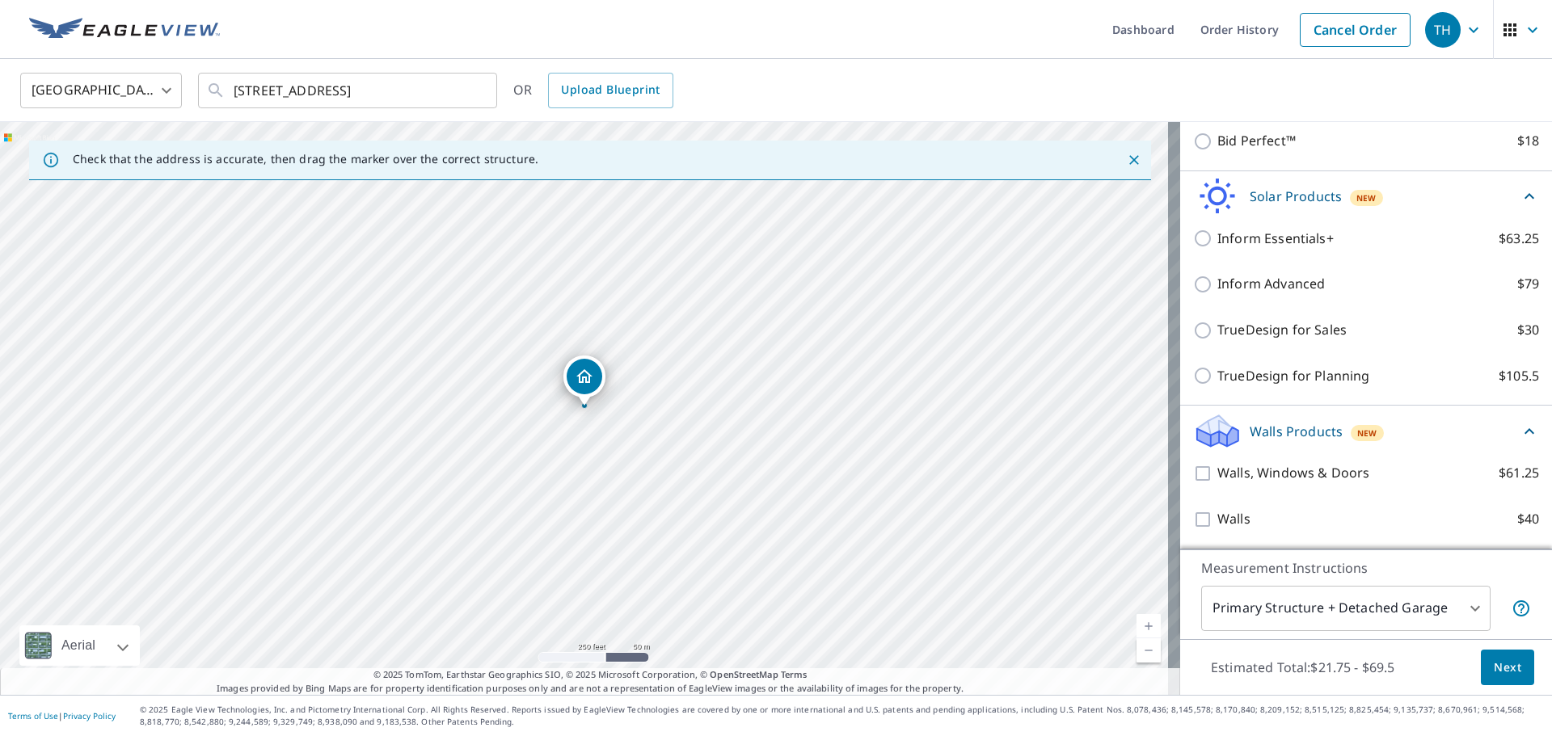
scroll to position [512, 0]
click at [1502, 672] on span "Next" at bounding box center [1507, 668] width 27 height 20
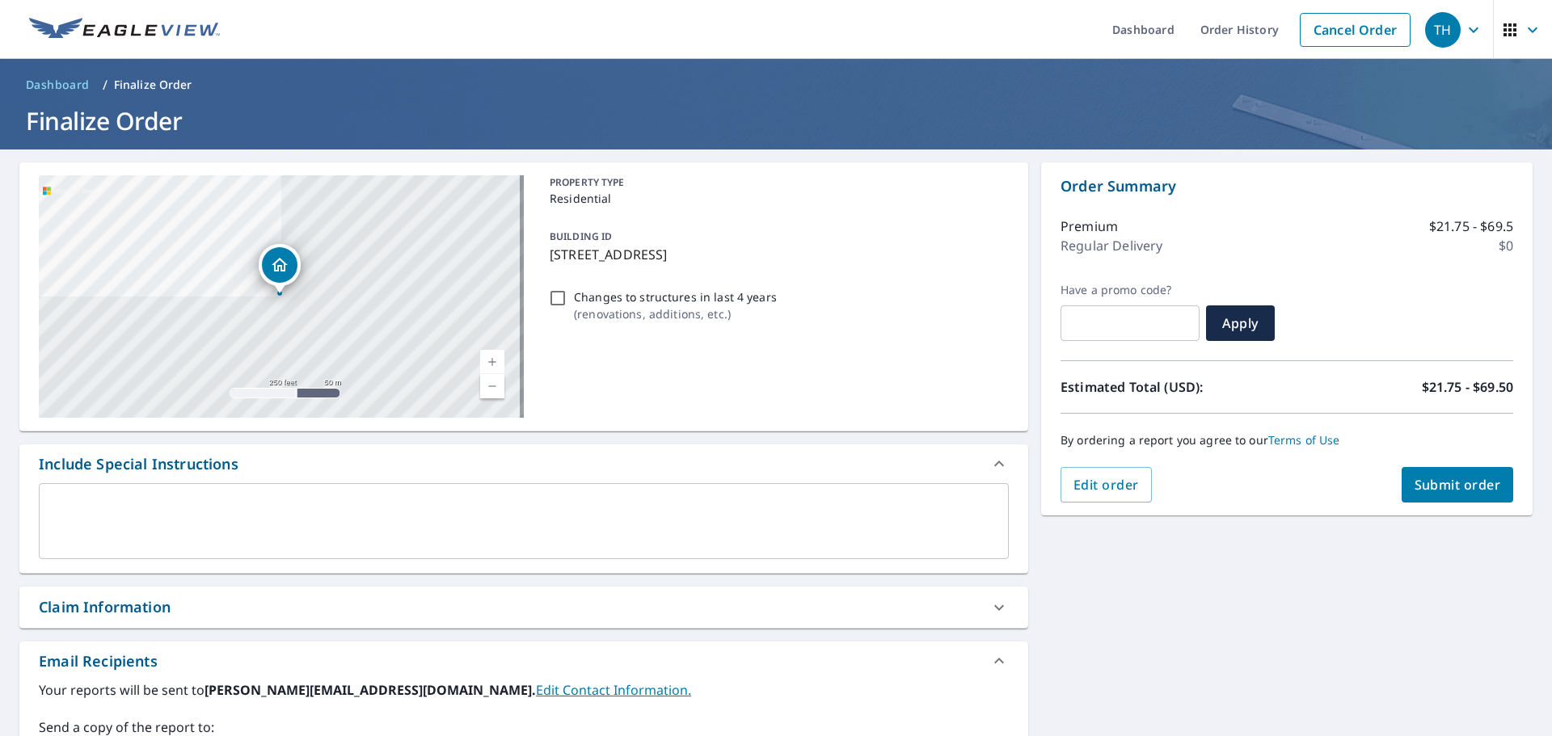
click at [1432, 491] on span "Submit order" at bounding box center [1458, 485] width 87 height 18
checkbox input "true"
